Goal: Entertainment & Leisure: Consume media (video, audio)

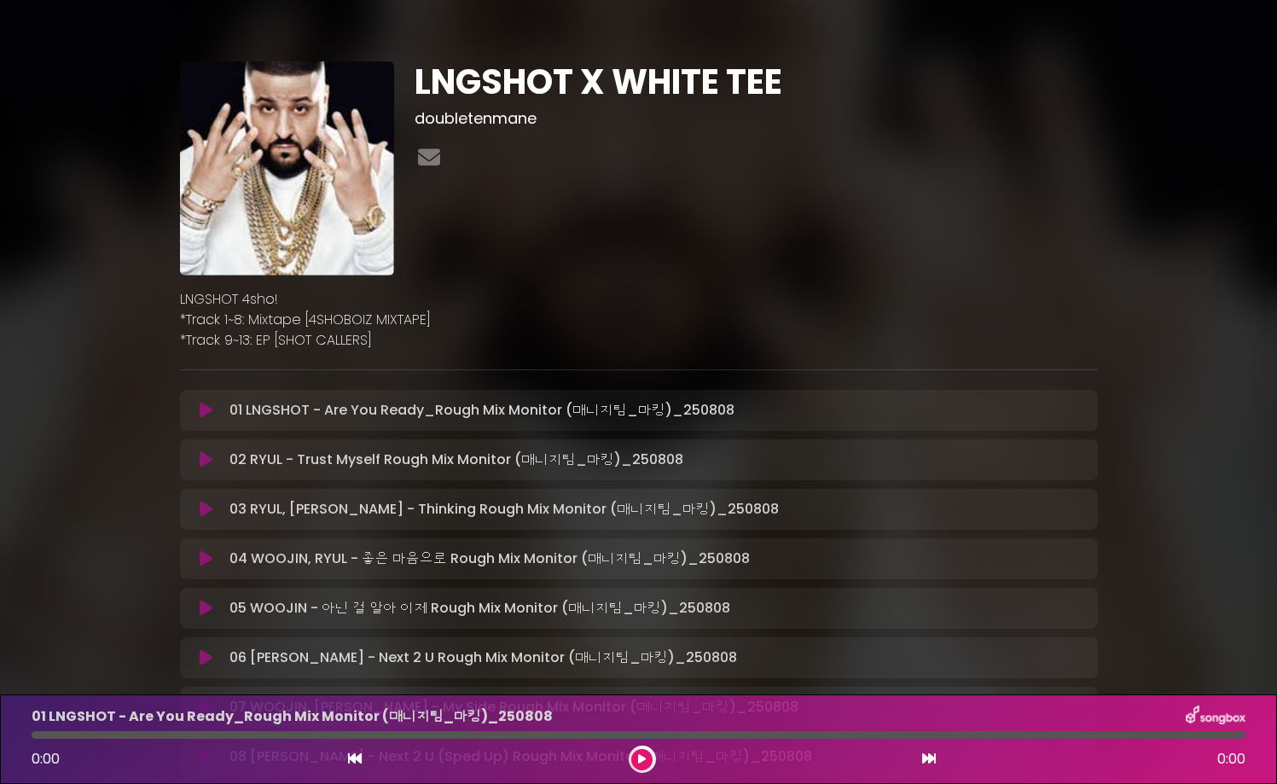
click at [647, 232] on div "LNGSHOT X WHITE TEE doubletenmane" at bounding box center [756, 168] width 704 height 214
click at [204, 414] on icon at bounding box center [206, 410] width 13 height 17
click at [206, 407] on icon at bounding box center [206, 410] width 13 height 17
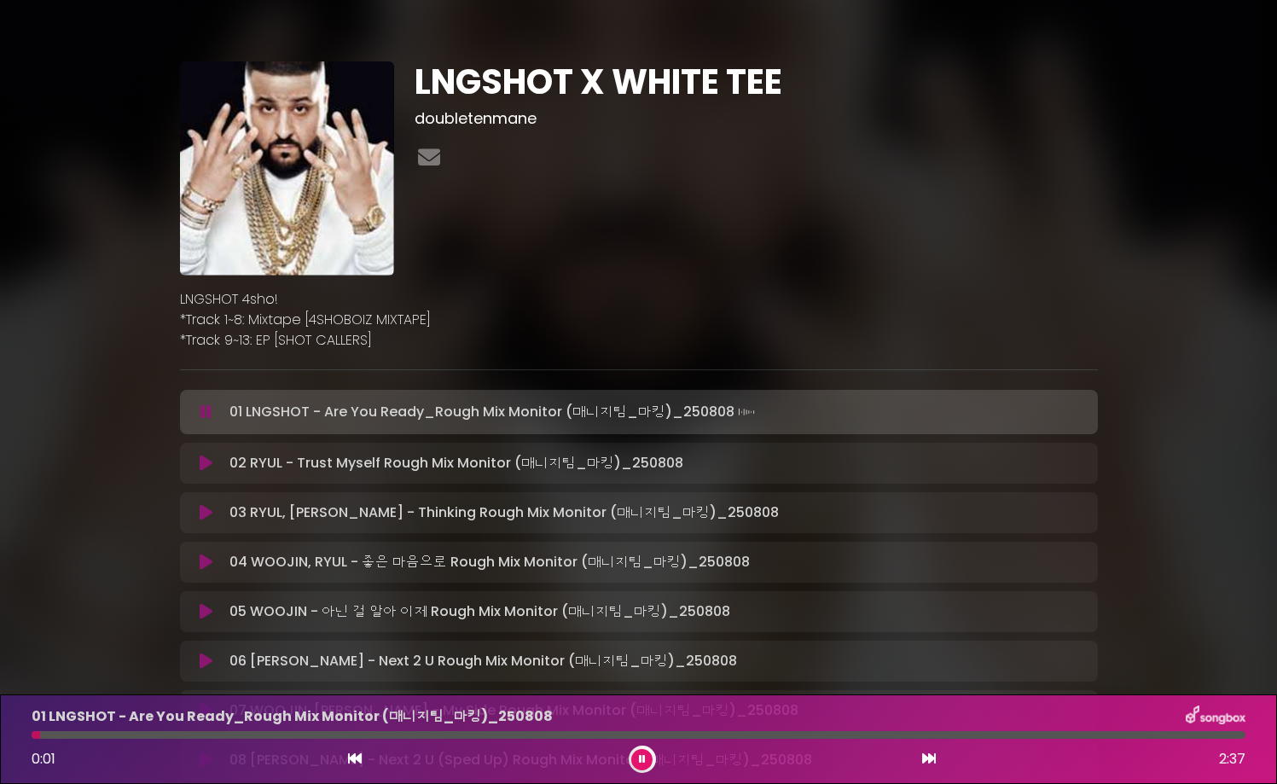
click at [190, 403] on button at bounding box center [206, 411] width 33 height 17
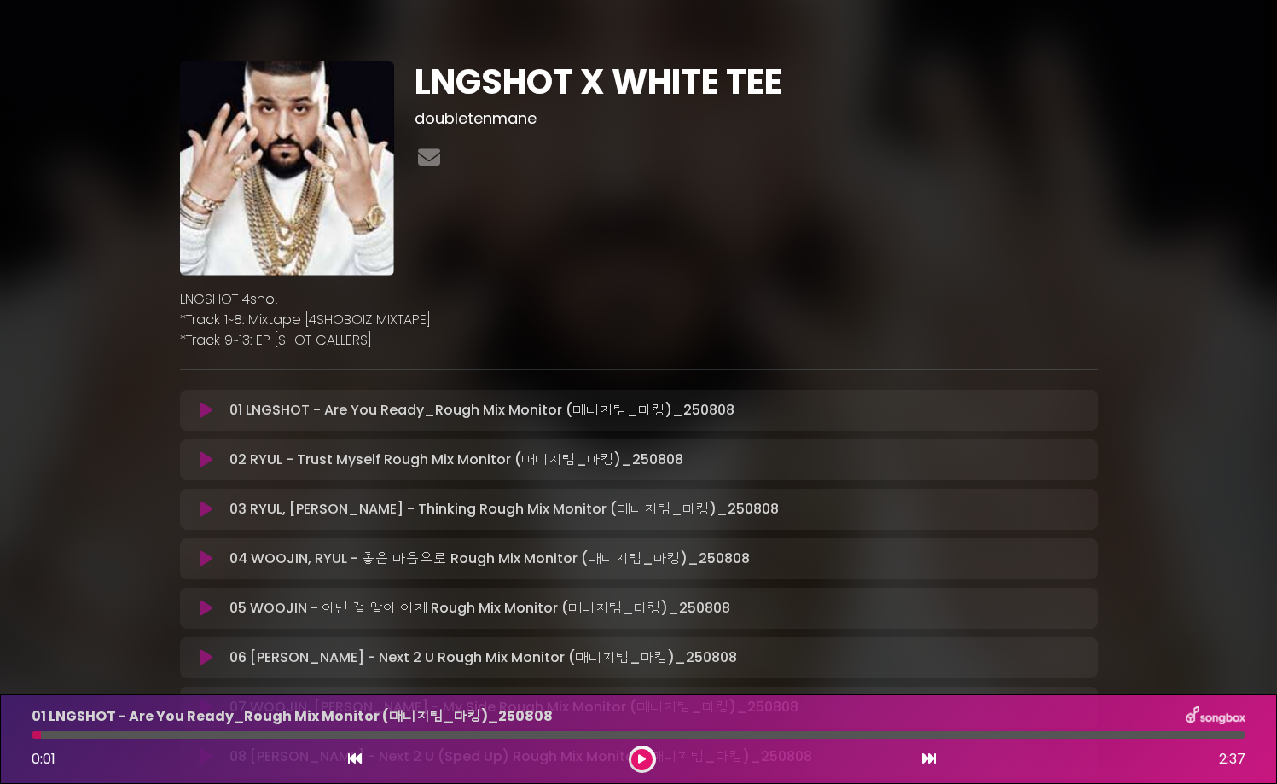
click at [190, 402] on button at bounding box center [206, 410] width 33 height 17
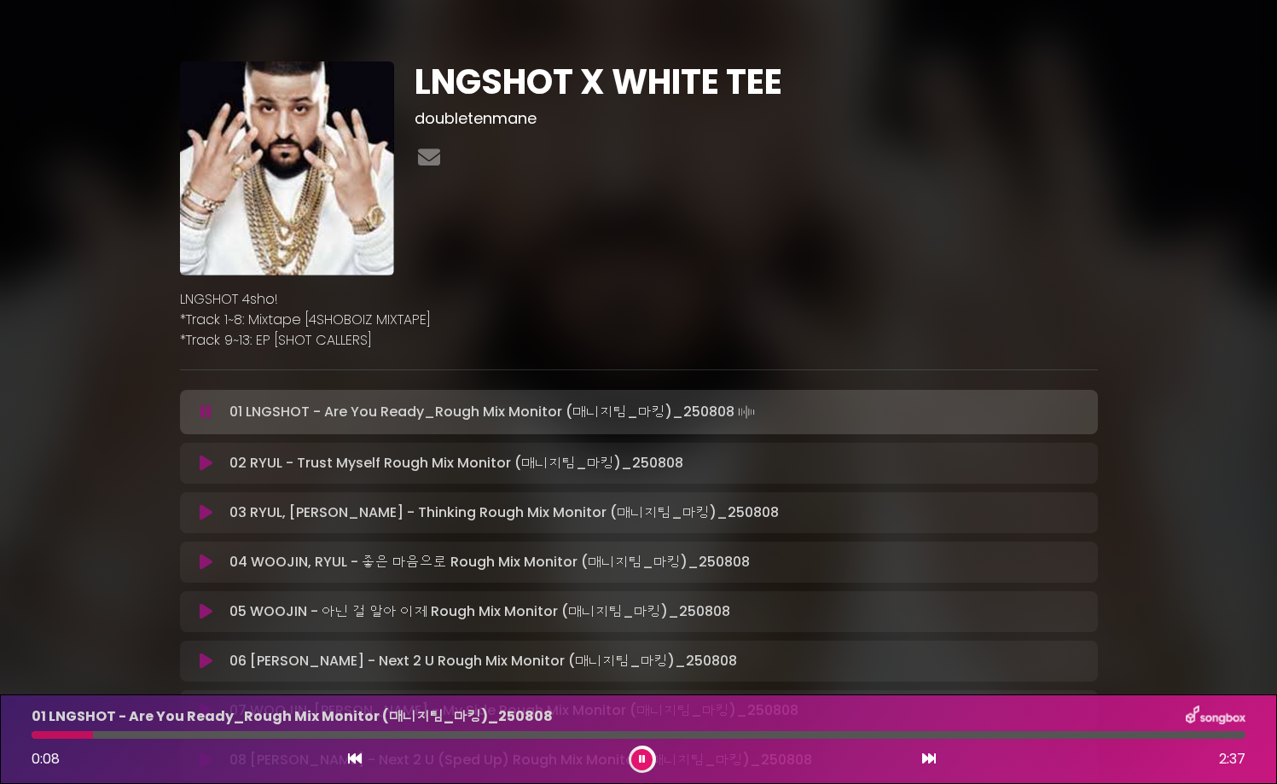
click at [190, 403] on button at bounding box center [206, 411] width 33 height 17
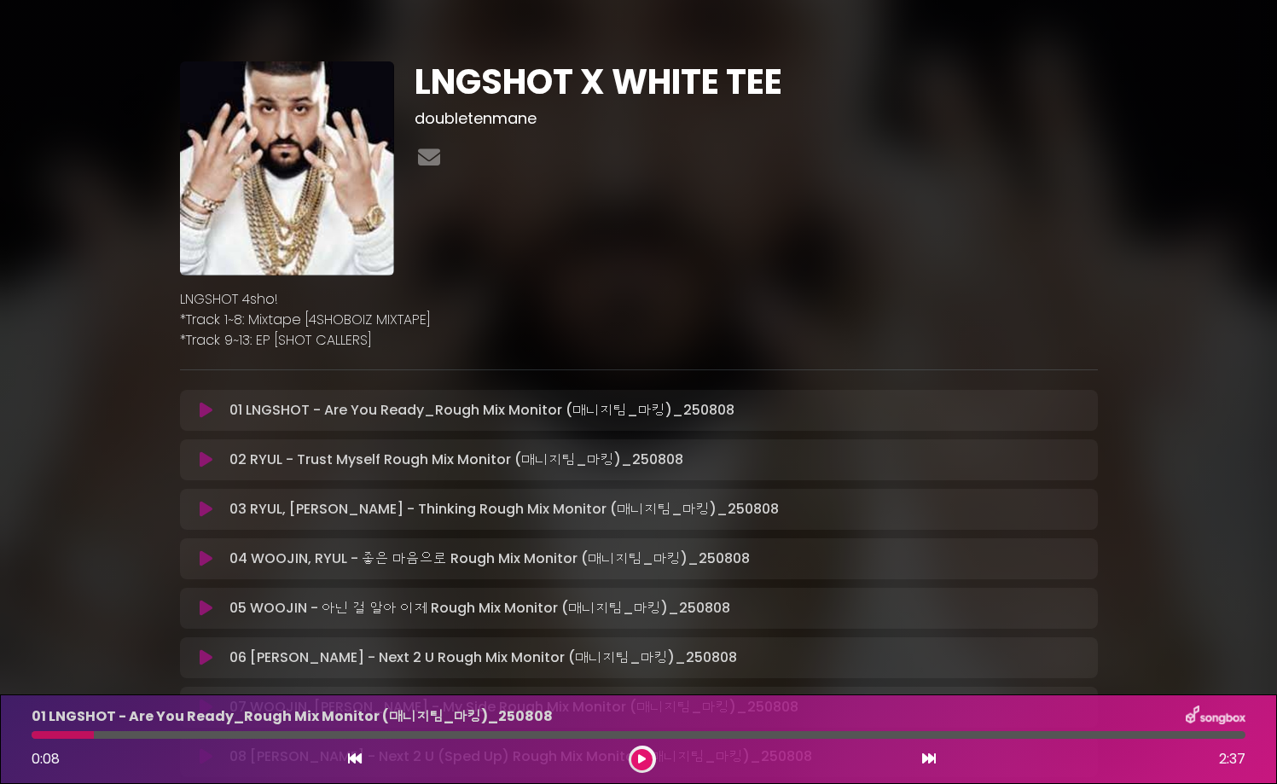
click at [125, 200] on div "LNGSHOT X WHITE TEE doubletenmane LNGSHOT 4sho!" at bounding box center [639, 536] width 1126 height 1033
click at [427, 155] on icon at bounding box center [429, 157] width 29 height 22
click at [645, 758] on icon at bounding box center [642, 759] width 8 height 10
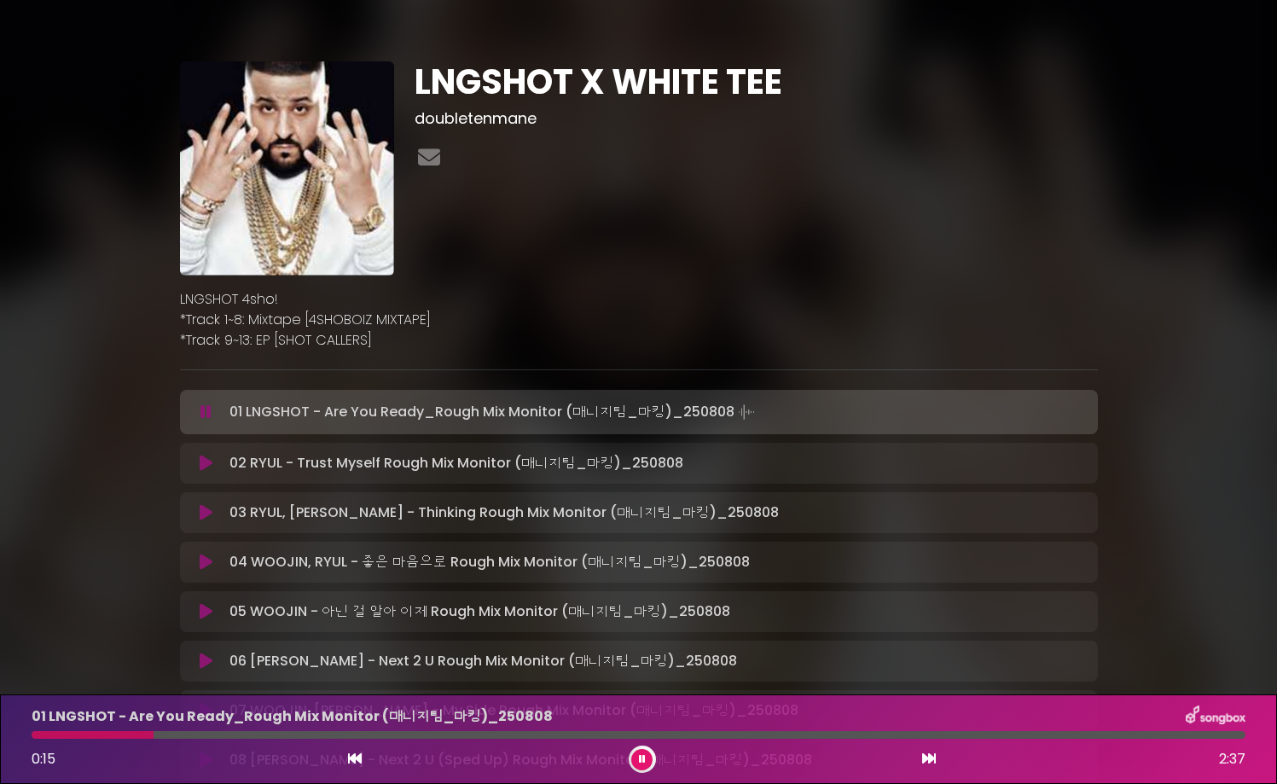
click at [39, 740] on div "01 LNGSHOT - Are You Ready_Rough Mix Monitor (매니지팀_마킹)_[DATE] 0:15 2:37" at bounding box center [638, 738] width 1234 height 67
drag, startPoint x: 45, startPoint y: 738, endPoint x: 26, endPoint y: 738, distance: 19.6
click at [28, 738] on div at bounding box center [638, 735] width 1234 height 8
click at [404, 733] on div at bounding box center [251, 735] width 438 height 8
click at [404, 733] on div at bounding box center [639, 735] width 1214 height 8
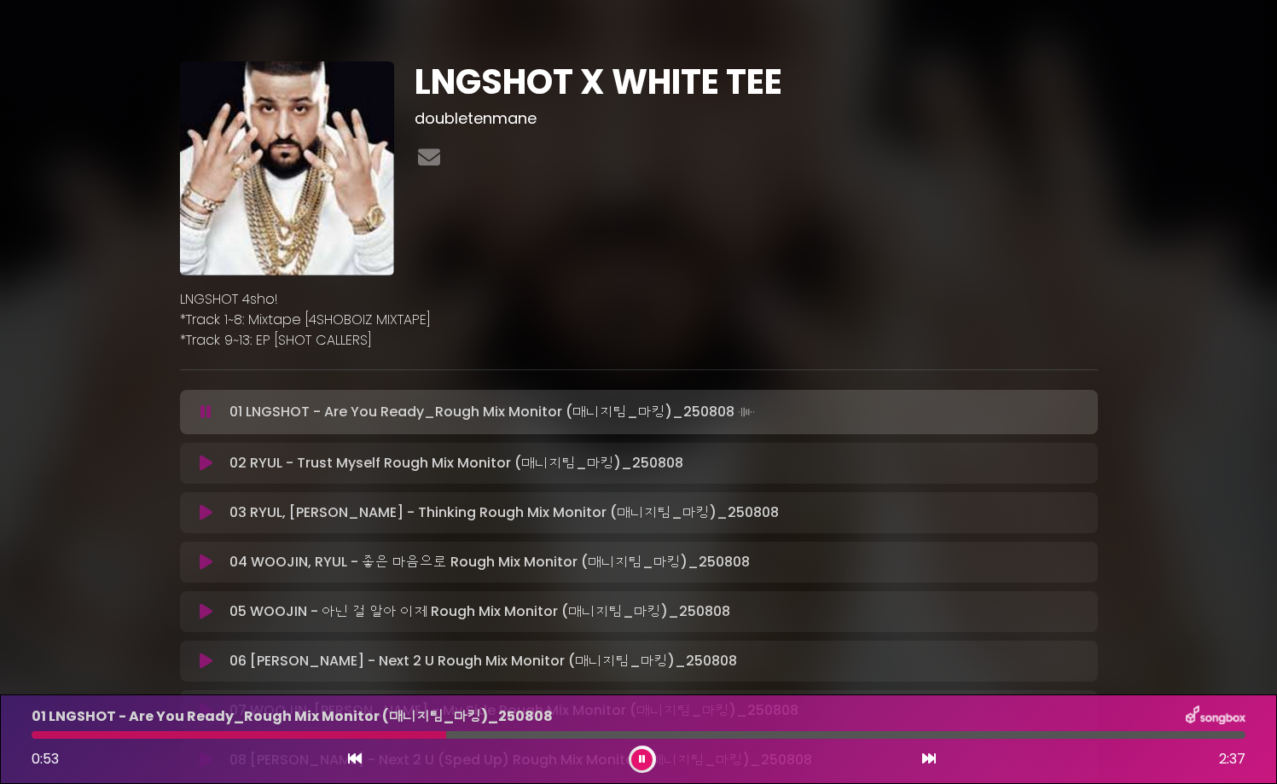
click at [361, 733] on div at bounding box center [239, 735] width 415 height 8
click at [646, 764] on button at bounding box center [641, 759] width 21 height 21
